Goal: Task Accomplishment & Management: Use online tool/utility

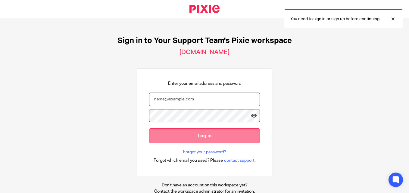
type input "Samantha@yoursupportteamltd.co.uk"
click at [179, 139] on input "Log in" at bounding box center [204, 136] width 111 height 15
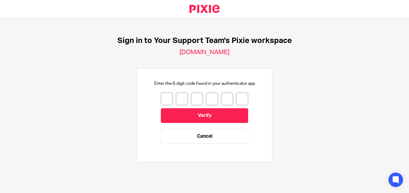
click at [161, 95] on input "number" at bounding box center [167, 99] width 12 height 13
type input "9"
type input "3"
type input "8"
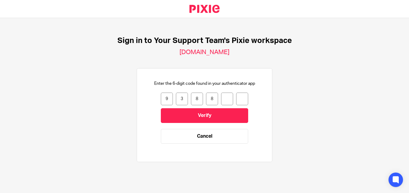
type input "8"
type input "3"
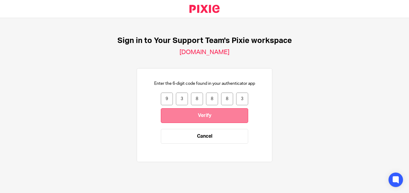
click at [200, 117] on input "Verify" at bounding box center [204, 115] width 87 height 15
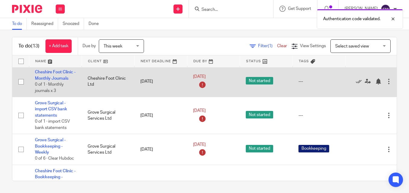
scroll to position [90, 0]
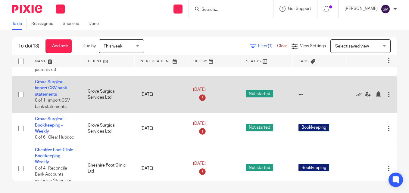
click at [21, 94] on input "checkbox" at bounding box center [20, 94] width 11 height 11
checkbox input "true"
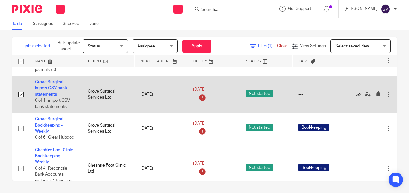
click at [358, 94] on icon at bounding box center [359, 95] width 6 height 6
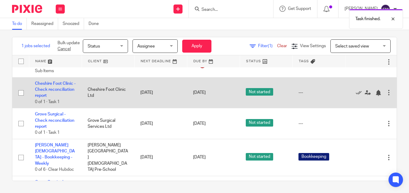
scroll to position [211, 0]
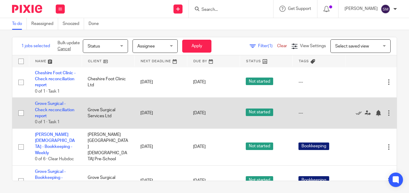
click at [23, 112] on input "checkbox" at bounding box center [20, 113] width 11 height 11
checkbox input "true"
click at [359, 112] on icon at bounding box center [359, 113] width 6 height 6
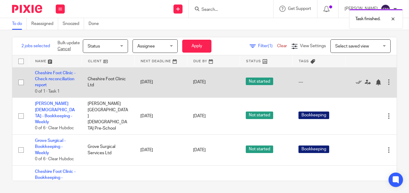
click at [24, 83] on input "checkbox" at bounding box center [20, 82] width 11 height 11
checkbox input "true"
click at [359, 82] on icon at bounding box center [359, 83] width 6 height 6
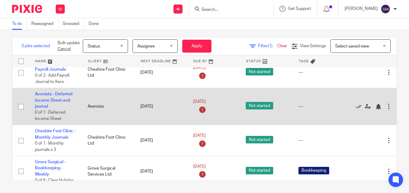
scroll to position [0, 0]
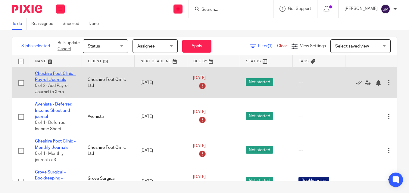
click at [58, 73] on link "Cheshire Foot Clinic - Payroll Journals" at bounding box center [55, 77] width 41 height 10
